Goal: Check status: Check status

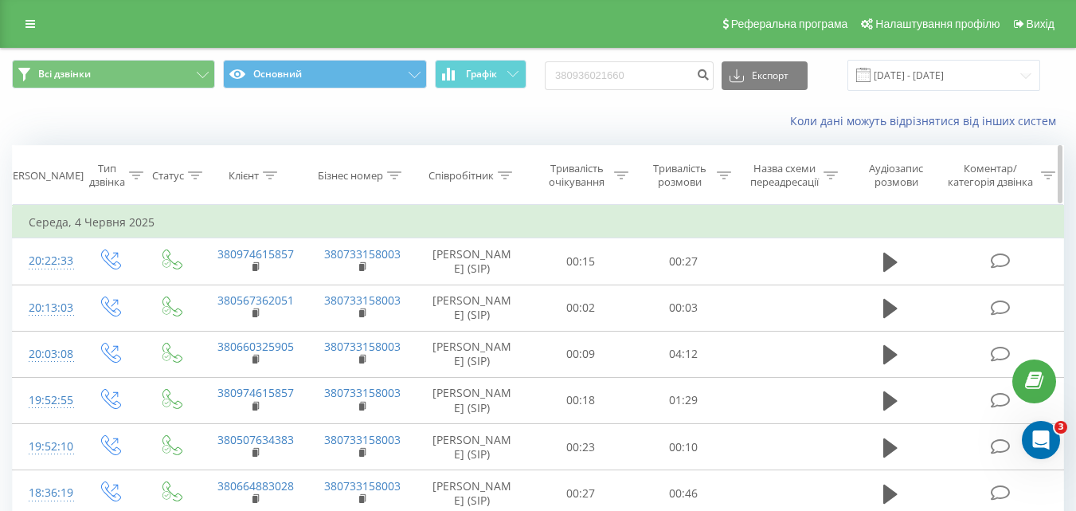
type input "380936021660"
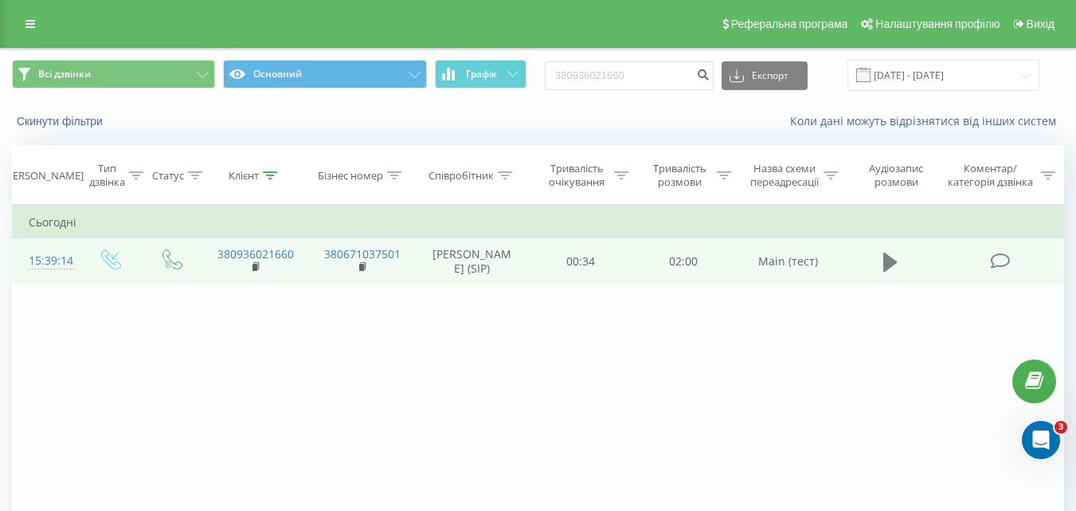
click at [888, 261] on icon at bounding box center [891, 262] width 14 height 19
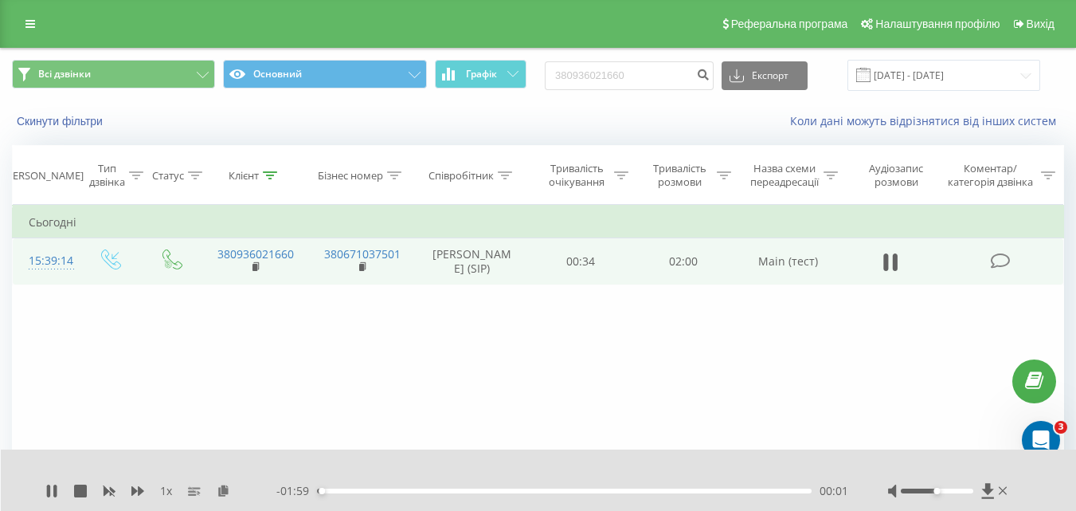
click at [335, 492] on div "00:01" at bounding box center [564, 490] width 495 height 5
click at [349, 490] on div "00:07" at bounding box center [564, 490] width 495 height 5
click at [379, 490] on div "00:09" at bounding box center [564, 490] width 495 height 5
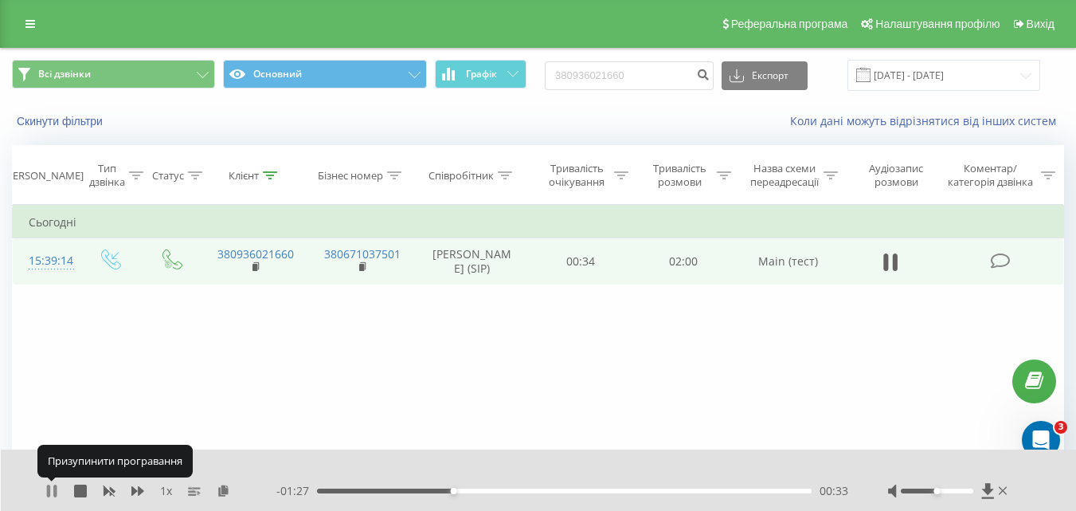
click at [53, 491] on icon at bounding box center [51, 490] width 13 height 13
click at [53, 491] on icon at bounding box center [52, 490] width 10 height 13
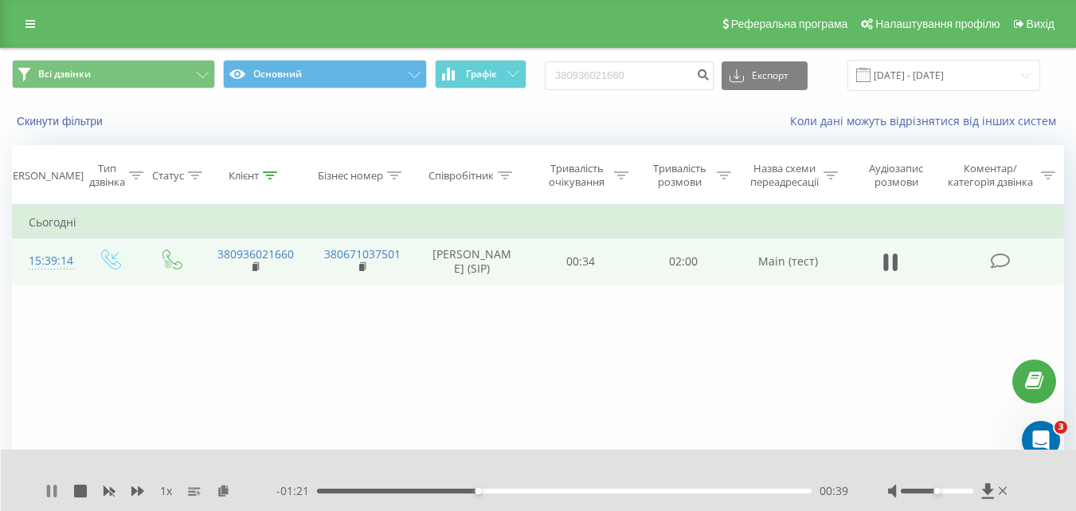
click at [57, 495] on icon at bounding box center [51, 490] width 13 height 13
click at [895, 261] on icon at bounding box center [891, 262] width 14 height 19
click at [466, 489] on div "00:42" at bounding box center [564, 490] width 495 height 5
click at [437, 490] on div "00:37" at bounding box center [564, 490] width 495 height 5
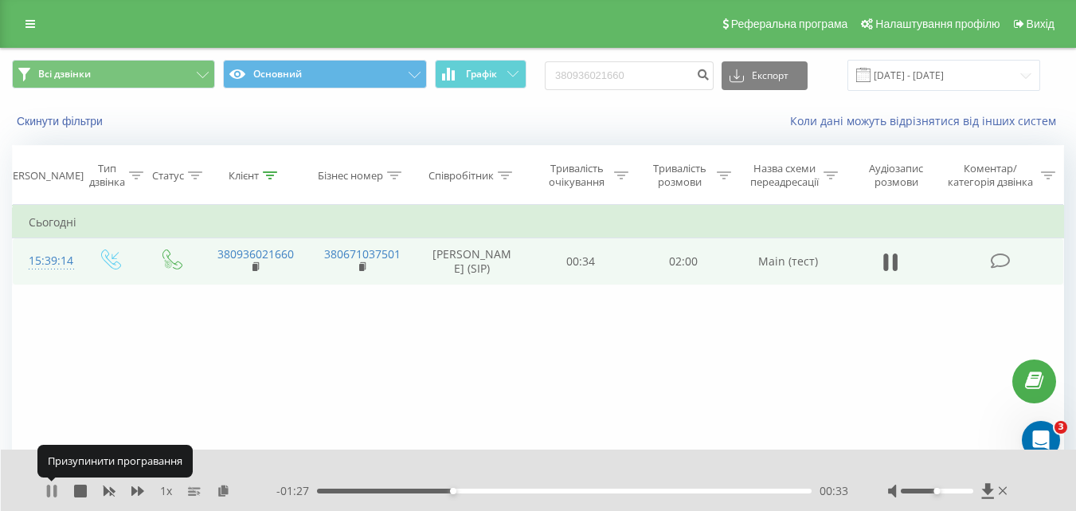
click at [54, 488] on icon at bounding box center [54, 490] width 3 height 13
click at [54, 488] on icon at bounding box center [51, 490] width 13 height 13
click at [54, 488] on icon at bounding box center [54, 490] width 3 height 13
click at [54, 487] on icon at bounding box center [51, 490] width 13 height 13
click at [55, 489] on icon at bounding box center [54, 490] width 3 height 13
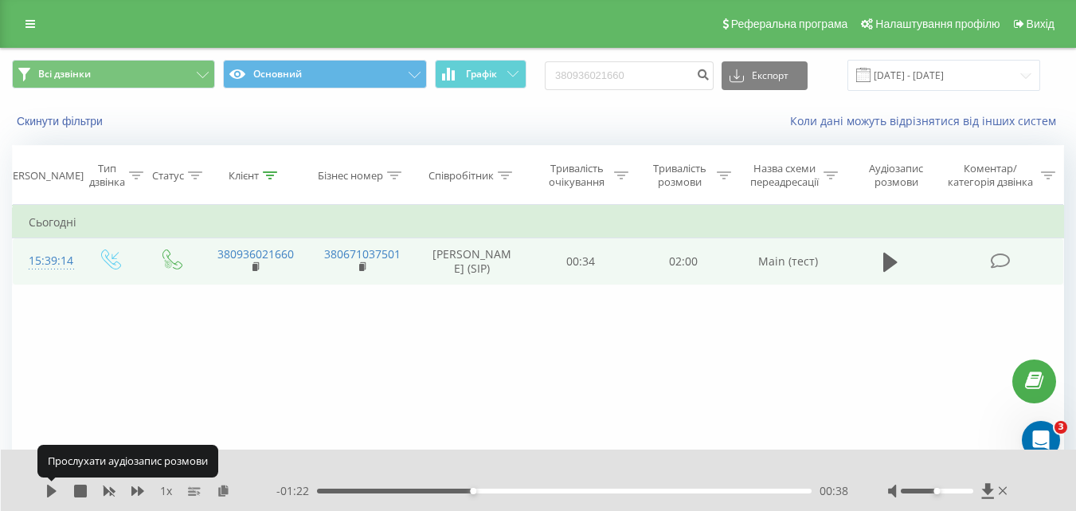
click at [56, 489] on icon at bounding box center [51, 490] width 13 height 13
click at [56, 489] on icon at bounding box center [54, 490] width 3 height 13
click at [56, 489] on icon at bounding box center [51, 490] width 13 height 13
click at [56, 489] on icon at bounding box center [54, 490] width 3 height 13
click at [52, 487] on icon at bounding box center [51, 490] width 13 height 13
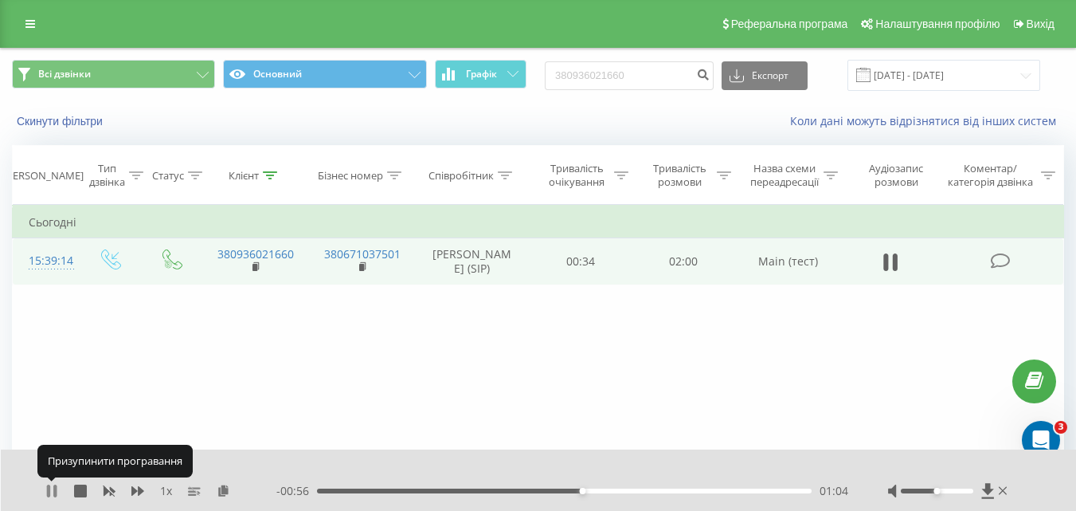
click at [53, 491] on icon at bounding box center [51, 490] width 13 height 13
